Goal: Task Accomplishment & Management: Manage account settings

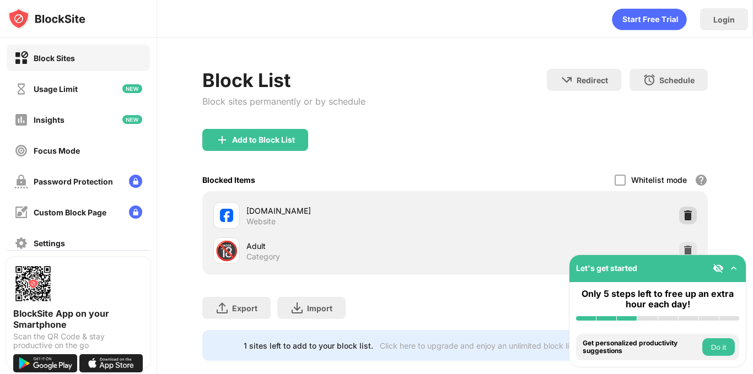
click at [682, 213] on img at bounding box center [687, 215] width 11 height 11
